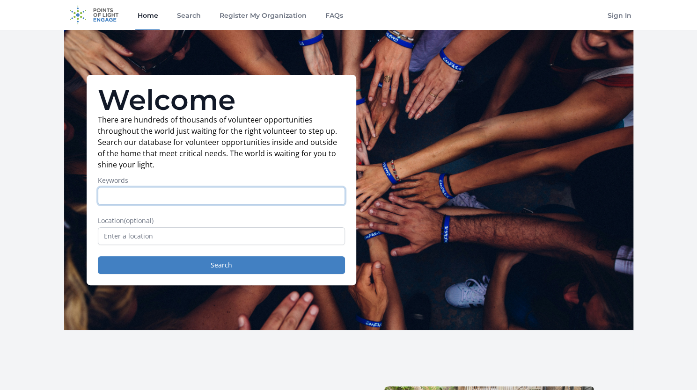
click at [137, 196] on input "Keywords" at bounding box center [221, 196] width 247 height 18
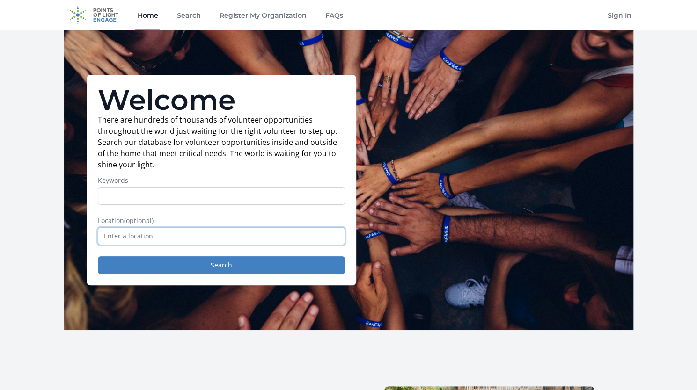
click at [137, 232] on input "text" at bounding box center [221, 236] width 247 height 18
type input "[GEOGRAPHIC_DATA], [GEOGRAPHIC_DATA], [GEOGRAPHIC_DATA]"
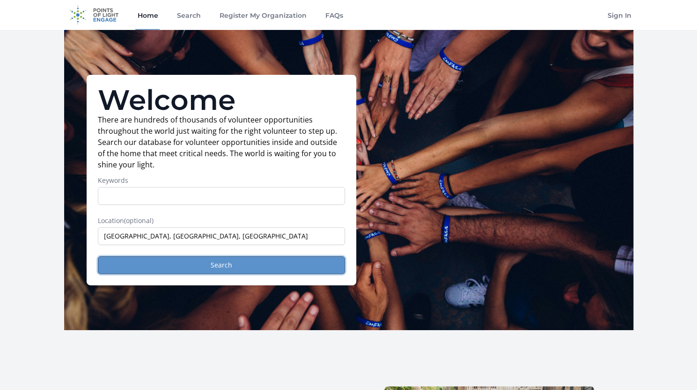
click at [132, 257] on button "Search" at bounding box center [221, 265] width 247 height 18
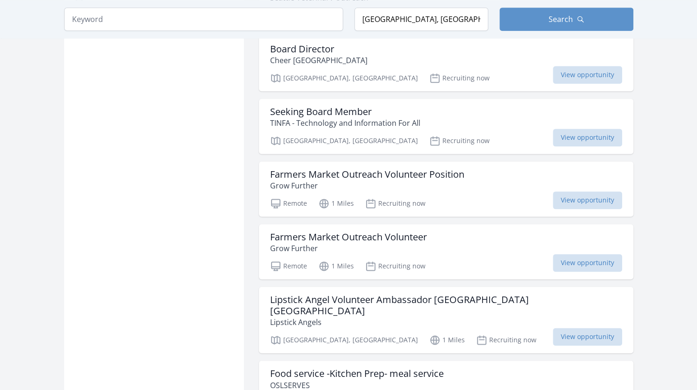
scroll to position [664, 0]
click at [364, 113] on h3 "Seeking Board Member" at bounding box center [345, 112] width 150 height 11
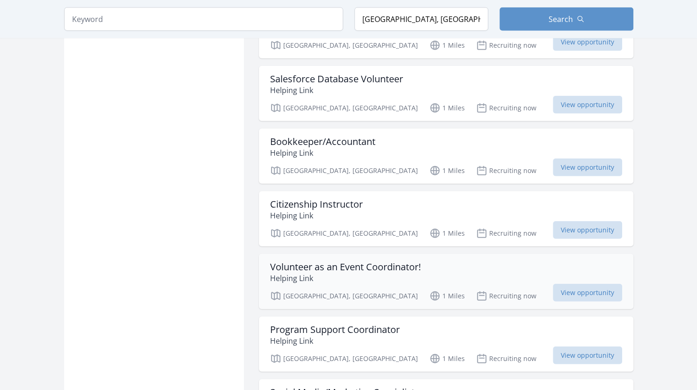
scroll to position [1214, 0]
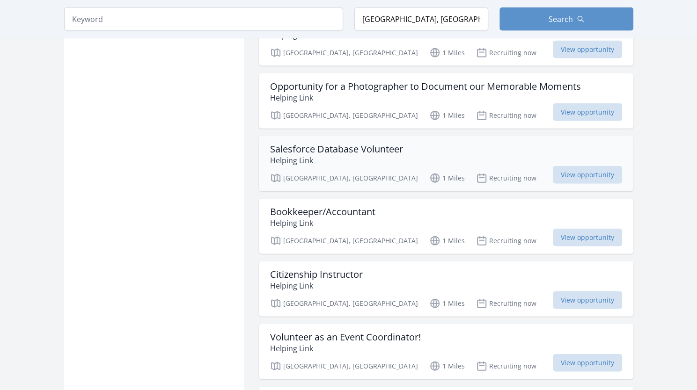
click at [306, 144] on h3 "Salesforce Database Volunteer" at bounding box center [336, 149] width 133 height 11
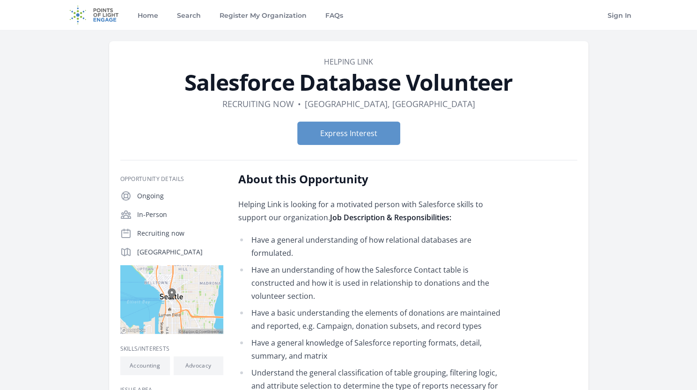
click at [101, 16] on img at bounding box center [94, 15] width 60 height 30
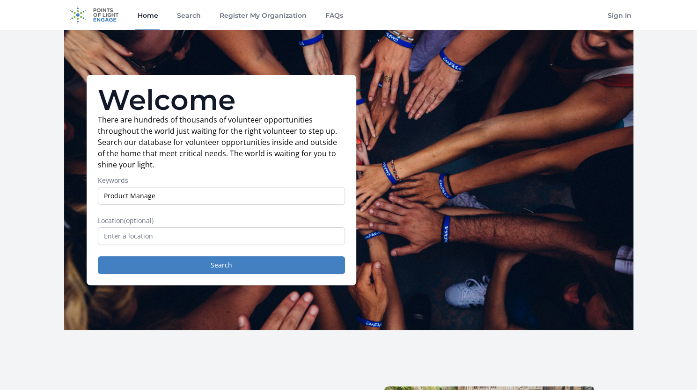
type input "Product Manage"
click at [183, 239] on input "text" at bounding box center [221, 236] width 247 height 18
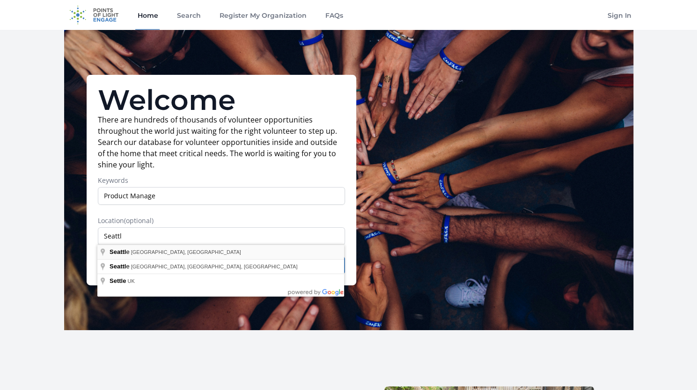
type input "[GEOGRAPHIC_DATA], [GEOGRAPHIC_DATA], [GEOGRAPHIC_DATA]"
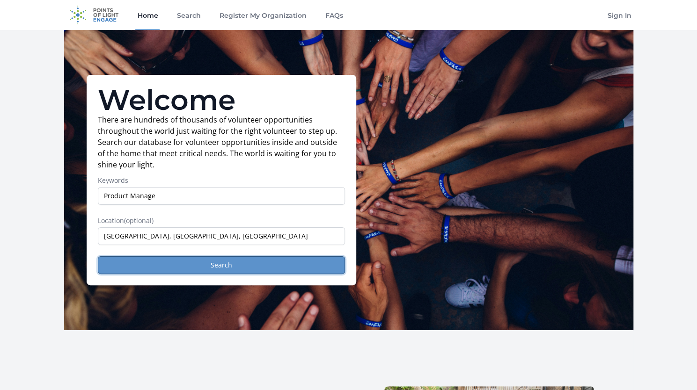
click at [173, 256] on button "Search" at bounding box center [221, 265] width 247 height 18
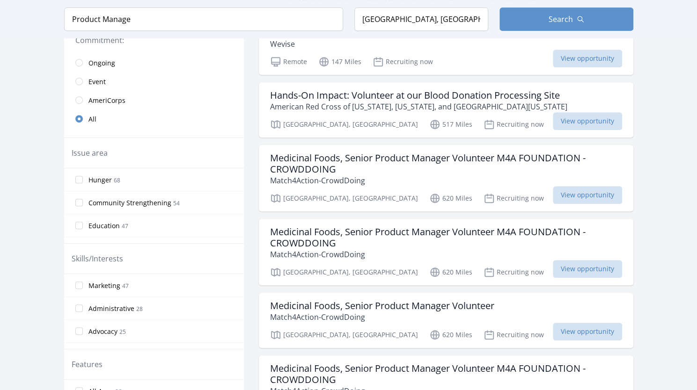
scroll to position [243, 0]
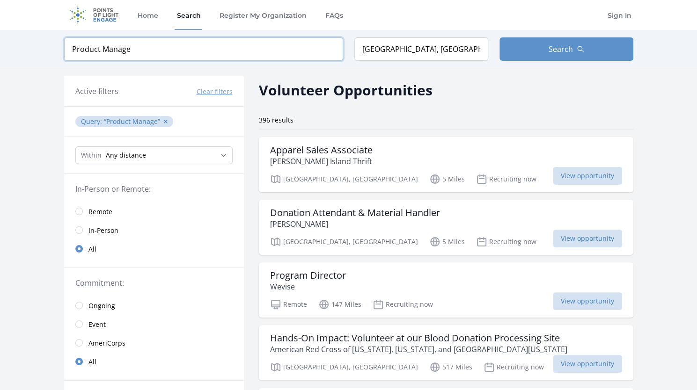
click at [118, 48] on input "Product Manage" at bounding box center [203, 48] width 279 height 23
type input "Product"
click button "submit" at bounding box center [0, 0] width 0 height 0
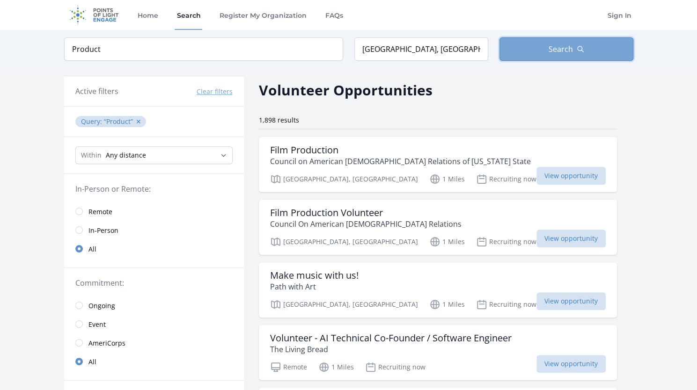
click at [515, 53] on button "Search" at bounding box center [566, 48] width 134 height 23
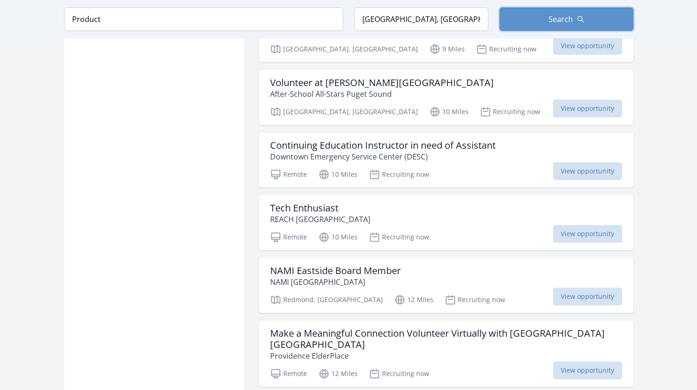
scroll to position [2132, 0]
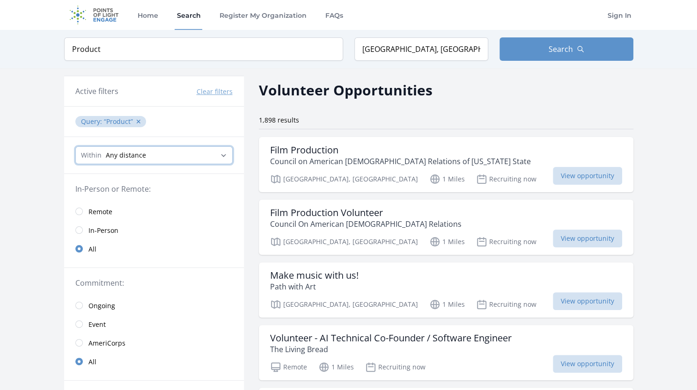
click at [173, 159] on select "Any distance , 5 Miles , 20 Miles , 50 Miles , 100 Miles" at bounding box center [153, 155] width 157 height 18
select select "32186"
click at [75, 146] on select "Any distance , 5 Miles , 20 Miles , 50 Miles , 100 Miles" at bounding box center [153, 155] width 157 height 18
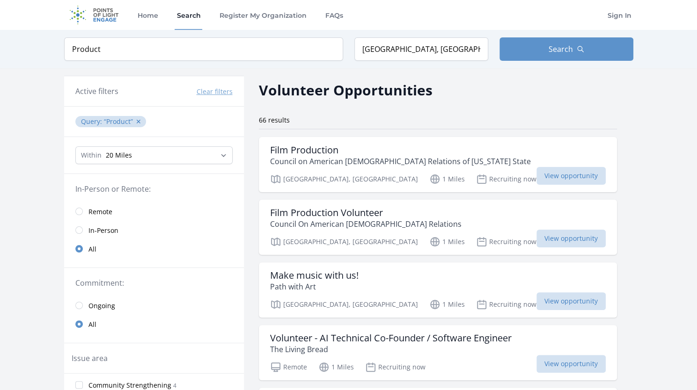
click at [231, 56] on input "Product" at bounding box center [203, 48] width 279 height 23
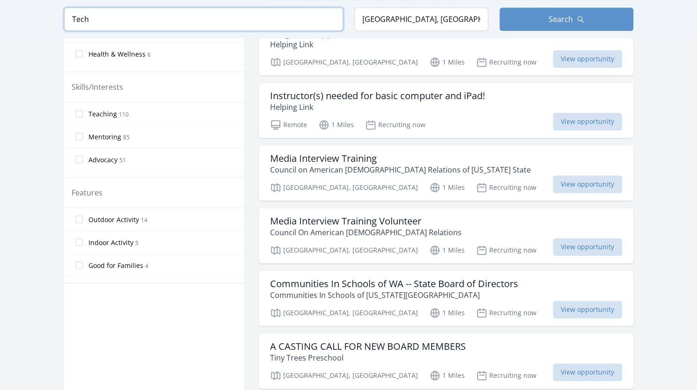
scroll to position [371, 0]
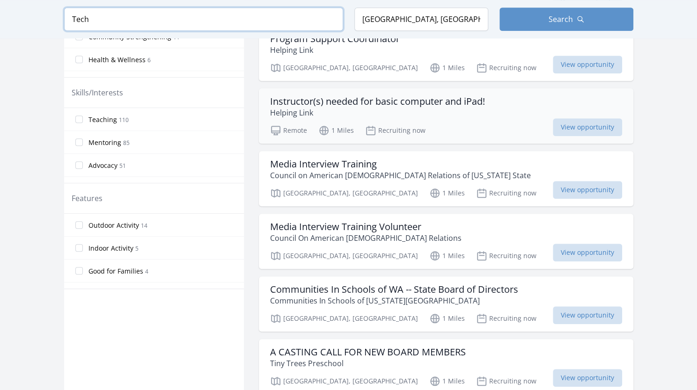
type input "Tech"
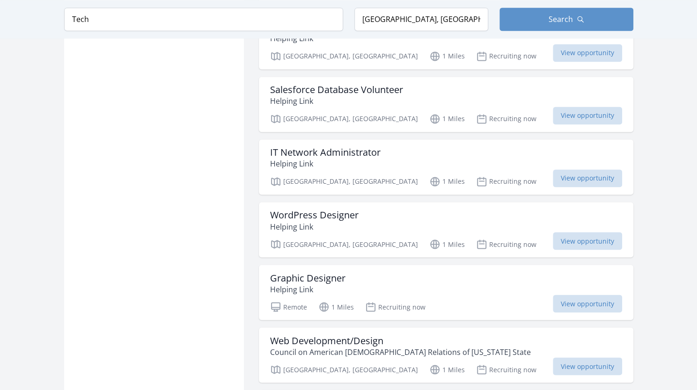
scroll to position [824, 0]
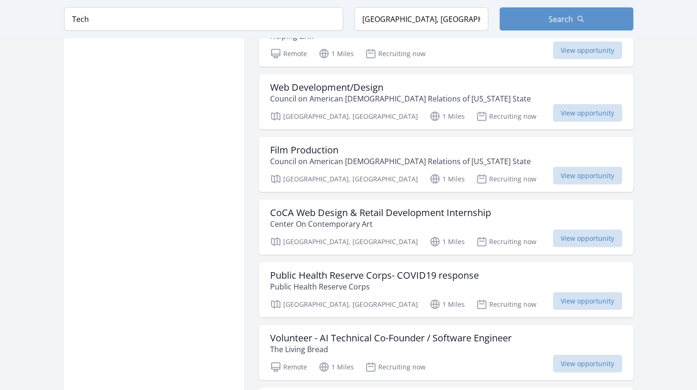
scroll to position [1077, 0]
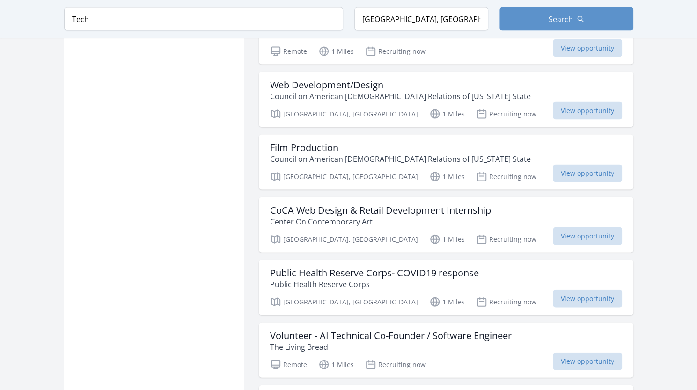
drag, startPoint x: 309, startPoint y: 82, endPoint x: 200, endPoint y: 101, distance: 110.5
click at [200, 101] on div "Active filters Clear filters Query : Tech ✕ Within Any distance , 5 Miles , 20 …" at bounding box center [154, 314] width 180 height 2632
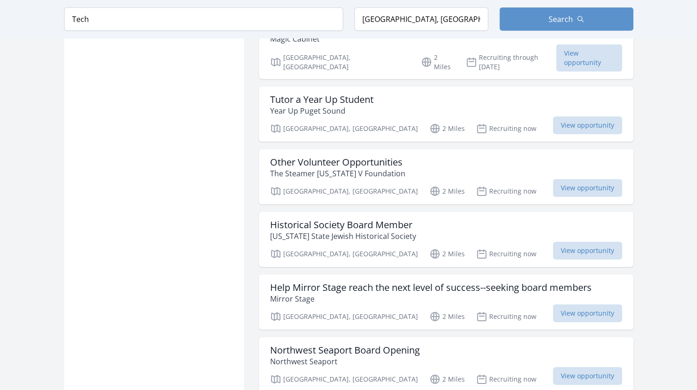
scroll to position [1765, 0]
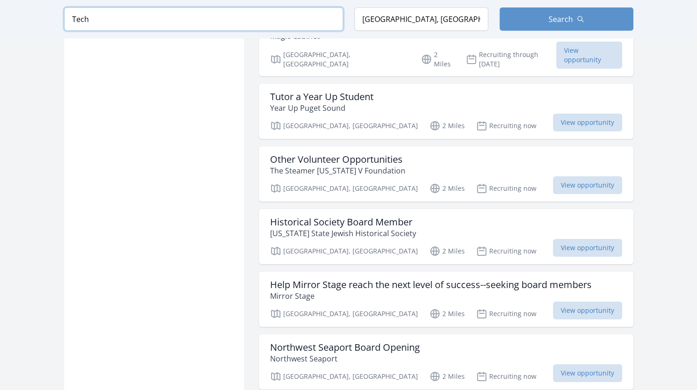
click at [193, 19] on input "Tech" at bounding box center [203, 18] width 279 height 23
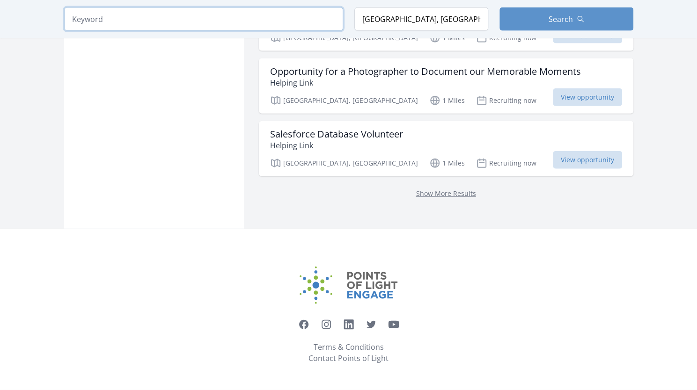
click button "submit" at bounding box center [0, 0] width 0 height 0
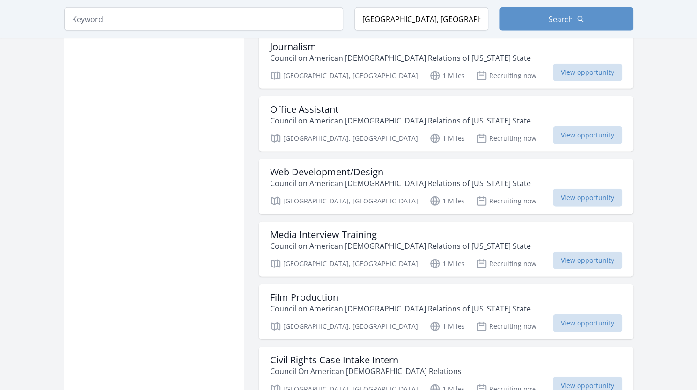
scroll to position [3624, 0]
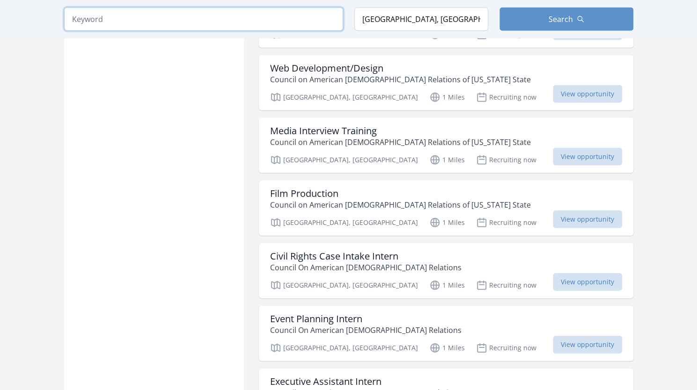
click at [154, 22] on input "search" at bounding box center [203, 18] width 279 height 23
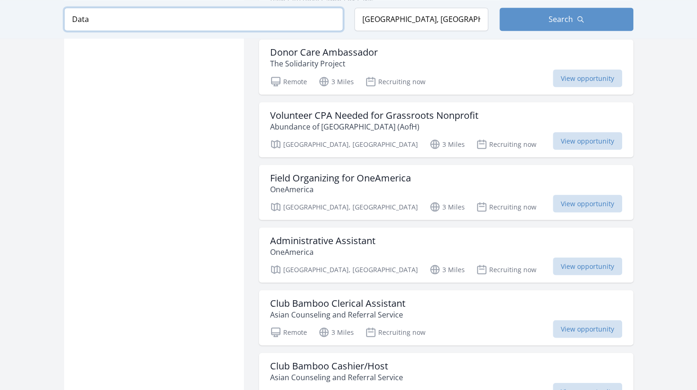
scroll to position [990, 0]
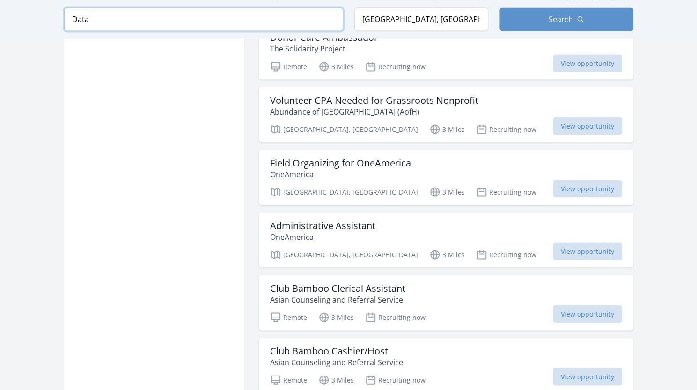
click at [100, 18] on input "Data" at bounding box center [203, 18] width 279 height 23
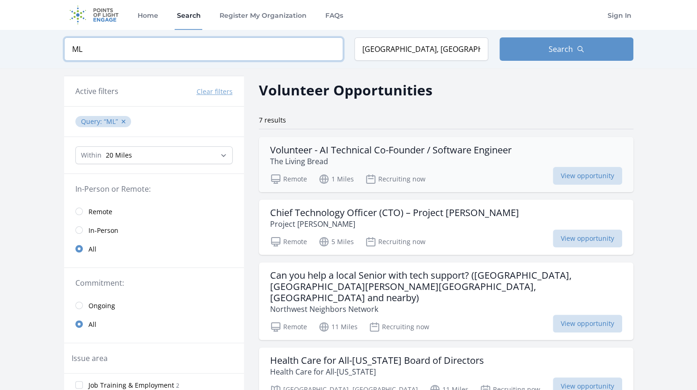
type input "ML"
click at [337, 154] on h3 "Volunteer - AI Technical Co-Founder / Software Engineer" at bounding box center [390, 150] width 241 height 11
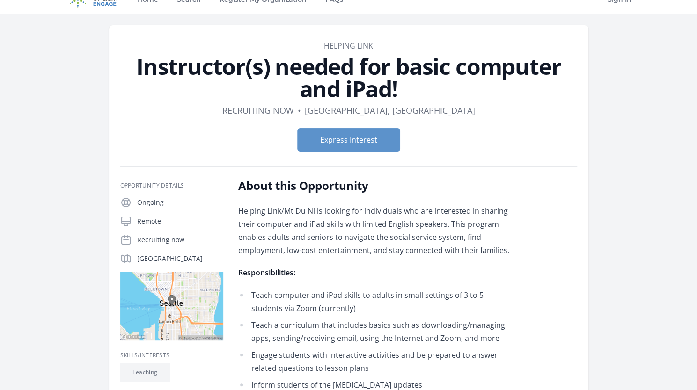
scroll to position [26, 0]
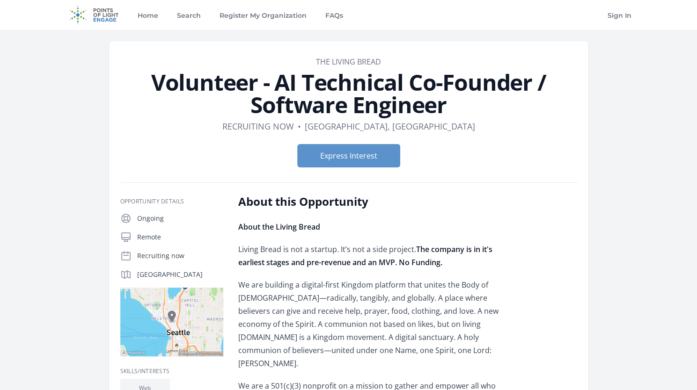
click at [79, 19] on img at bounding box center [94, 15] width 60 height 30
